Goal: Navigation & Orientation: Find specific page/section

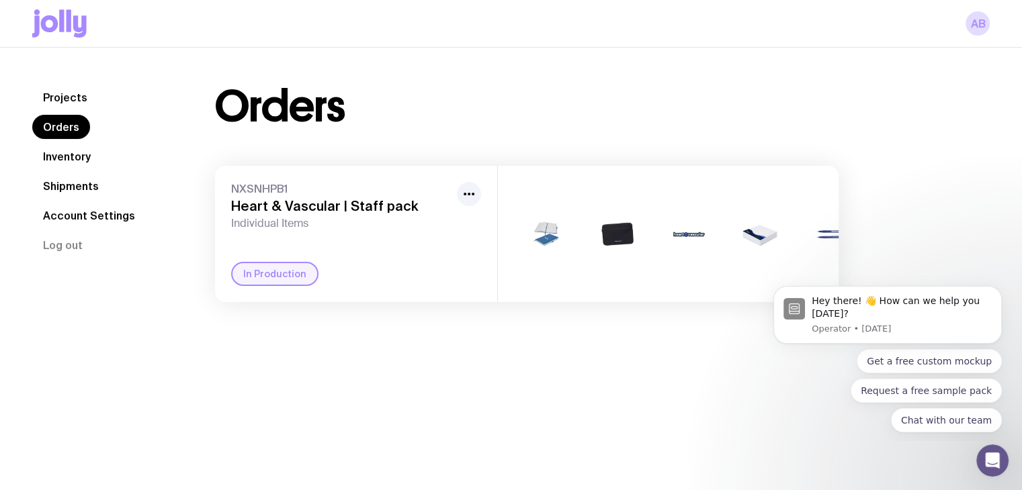
click at [79, 186] on link "Shipments" at bounding box center [70, 186] width 77 height 24
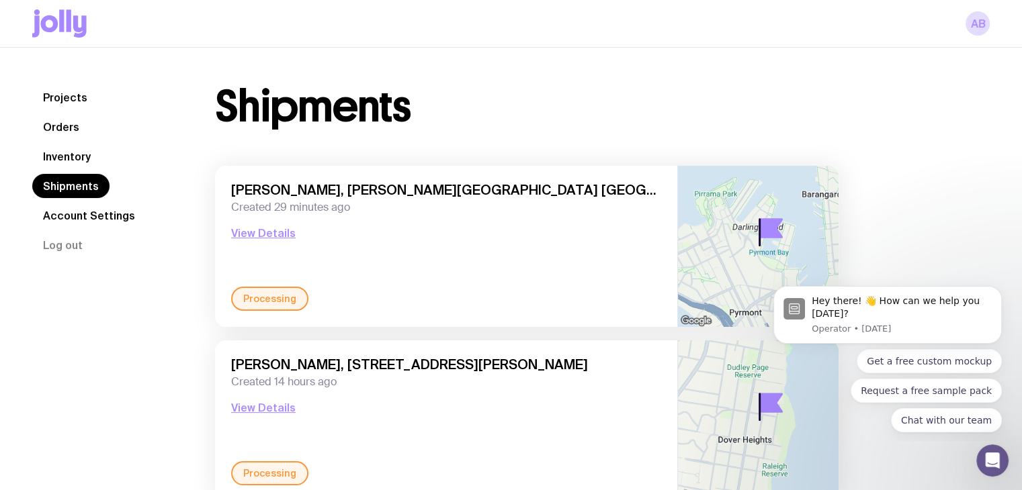
scroll to position [67, 0]
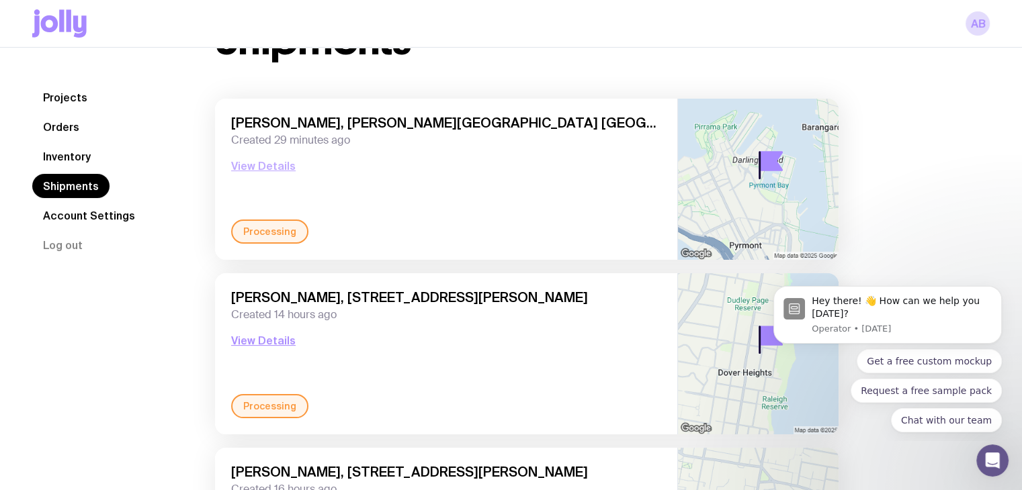
click at [269, 162] on button "View Details" at bounding box center [263, 166] width 64 height 16
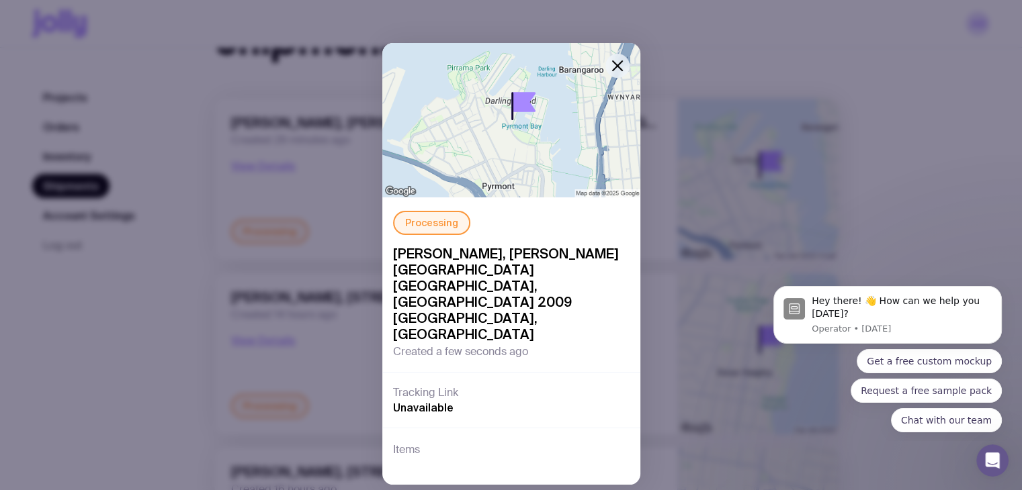
click at [621, 66] on icon "button" at bounding box center [617, 66] width 16 height 16
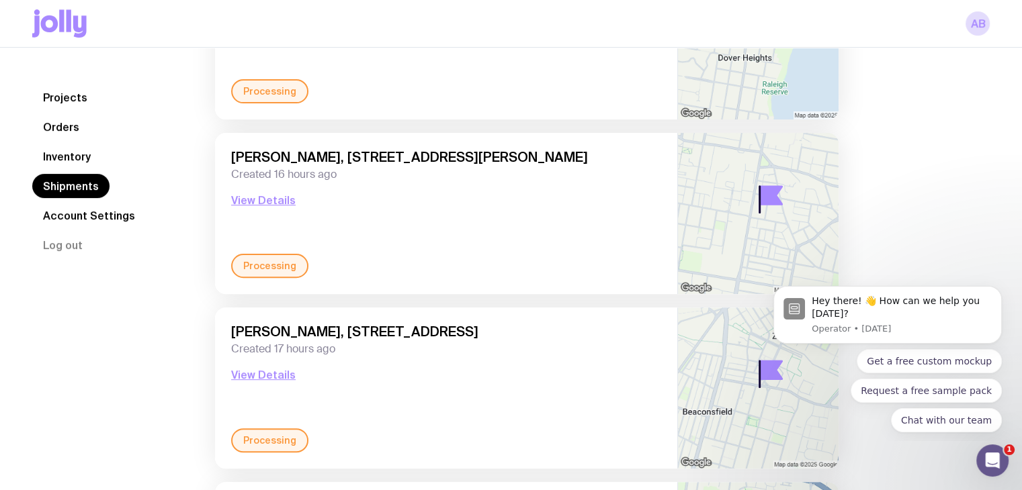
scroll to position [0, 0]
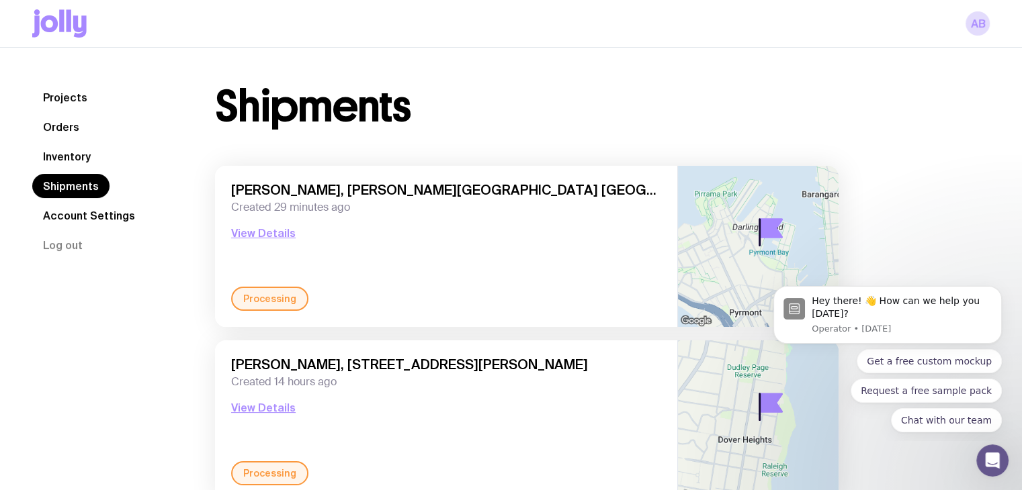
click at [68, 100] on link "Projects" at bounding box center [65, 97] width 66 height 24
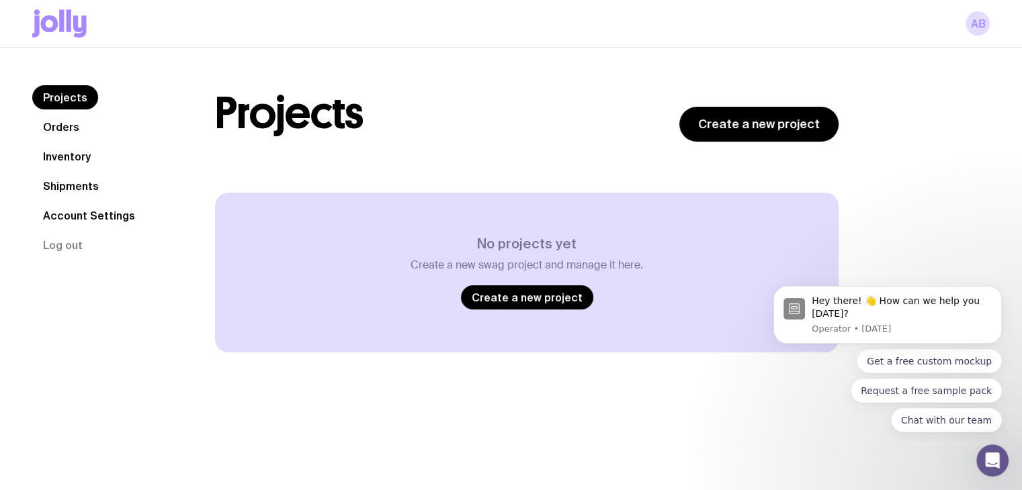
click at [72, 127] on link "Orders" at bounding box center [61, 127] width 58 height 24
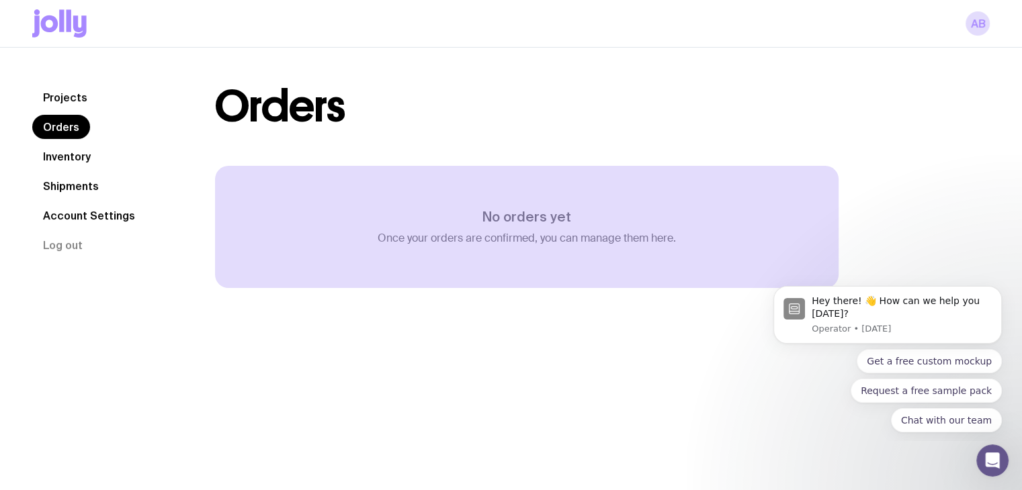
click at [77, 158] on link "Inventory" at bounding box center [66, 156] width 69 height 24
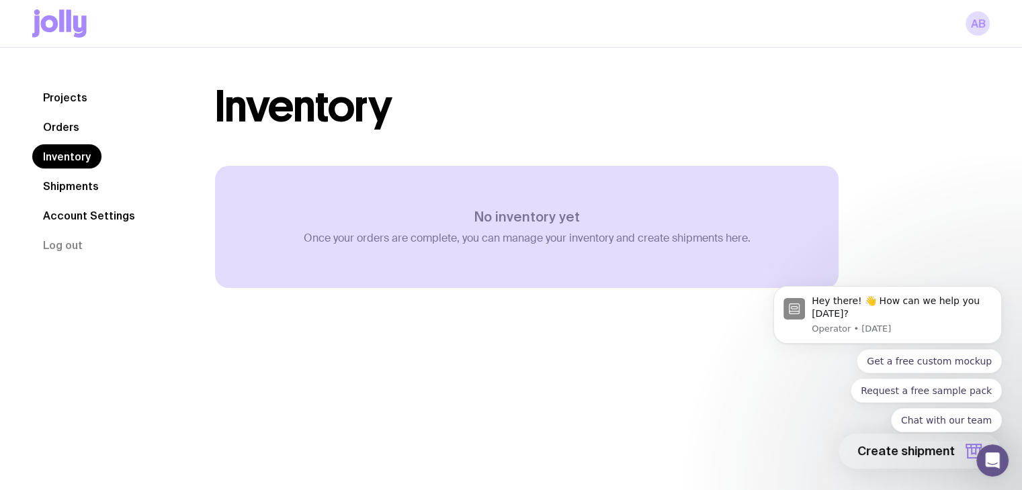
click at [82, 185] on link "Shipments" at bounding box center [70, 186] width 77 height 24
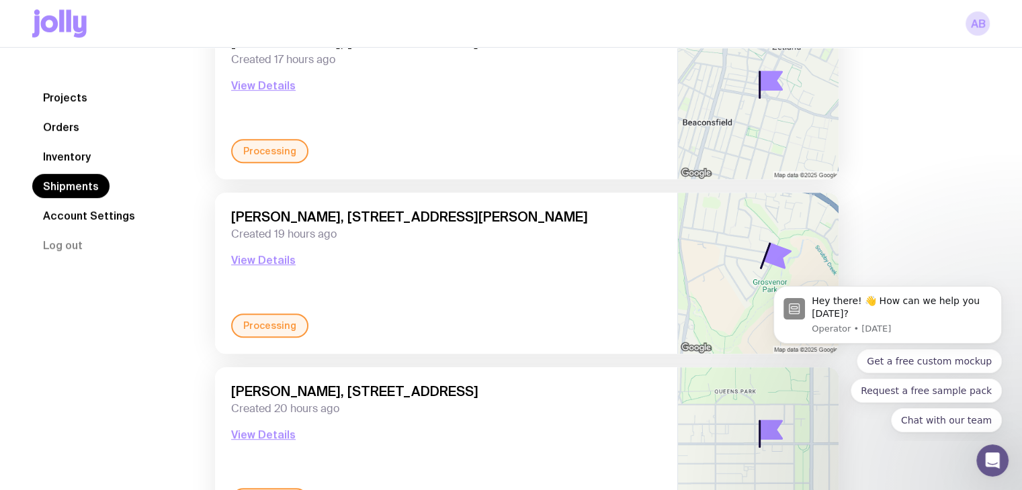
scroll to position [739, 0]
